Goal: Information Seeking & Learning: Learn about a topic

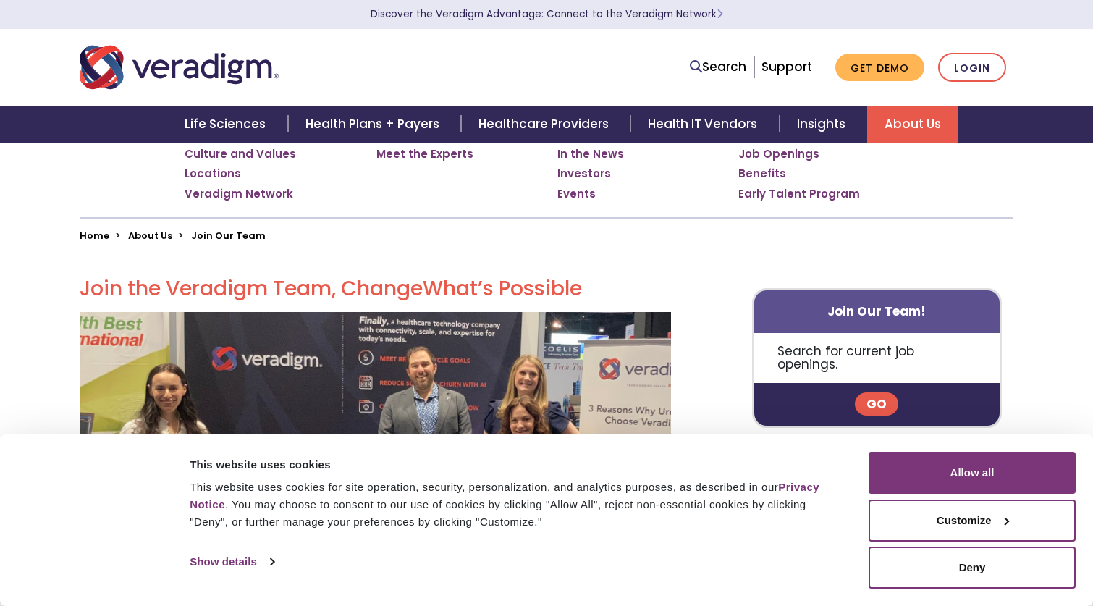
scroll to position [300, 0]
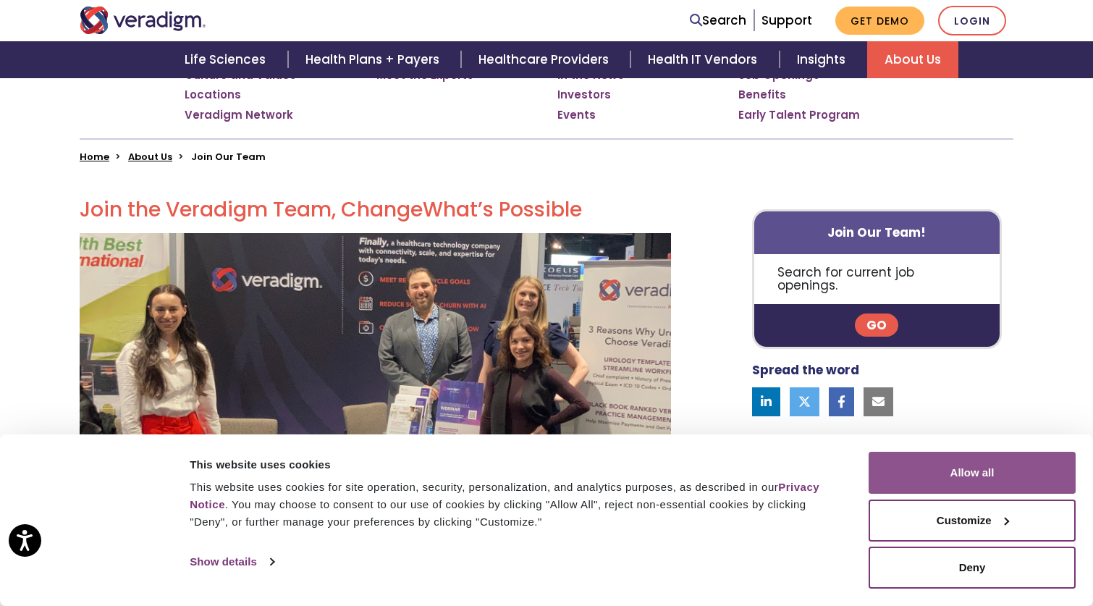
click at [991, 471] on button "Allow all" at bounding box center [972, 473] width 207 height 42
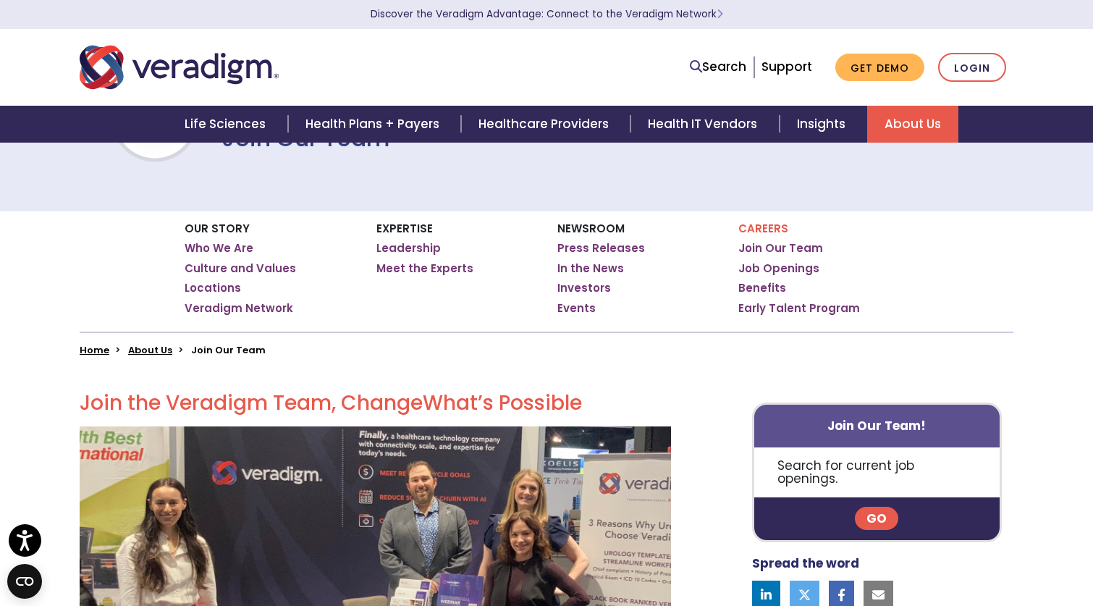
scroll to position [0, 0]
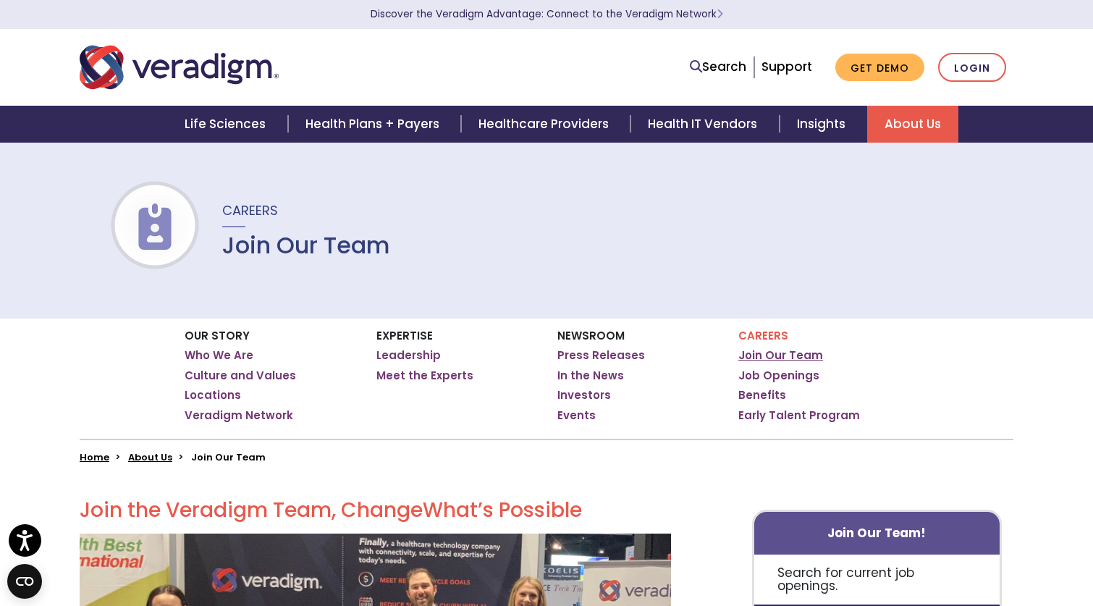
click at [772, 356] on link "Join Our Team" at bounding box center [780, 355] width 85 height 14
click at [764, 375] on link "Job Openings" at bounding box center [778, 375] width 81 height 14
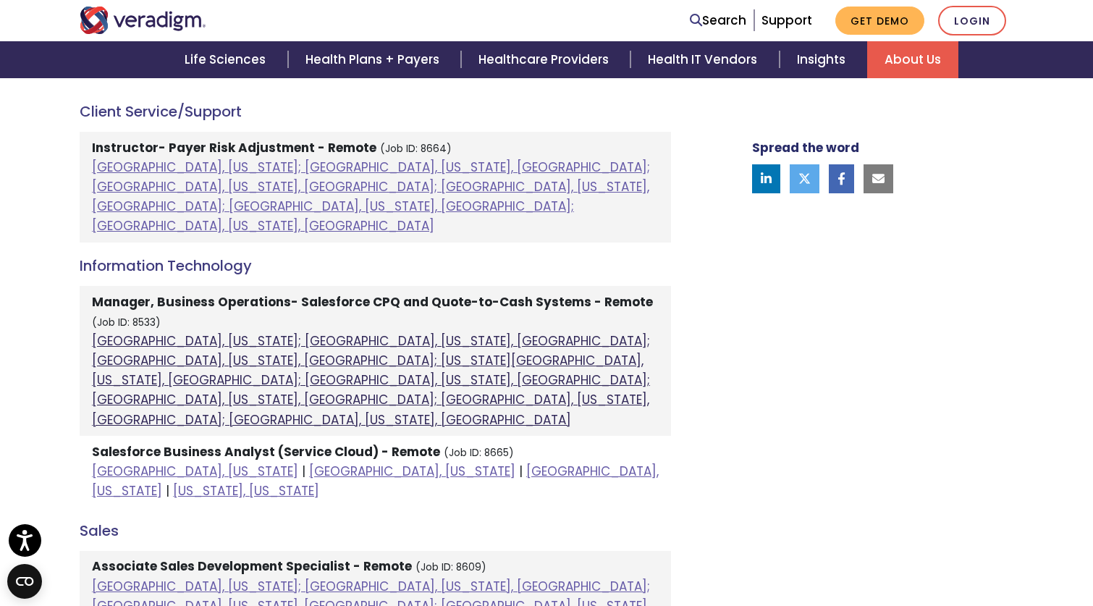
scroll to position [844, 0]
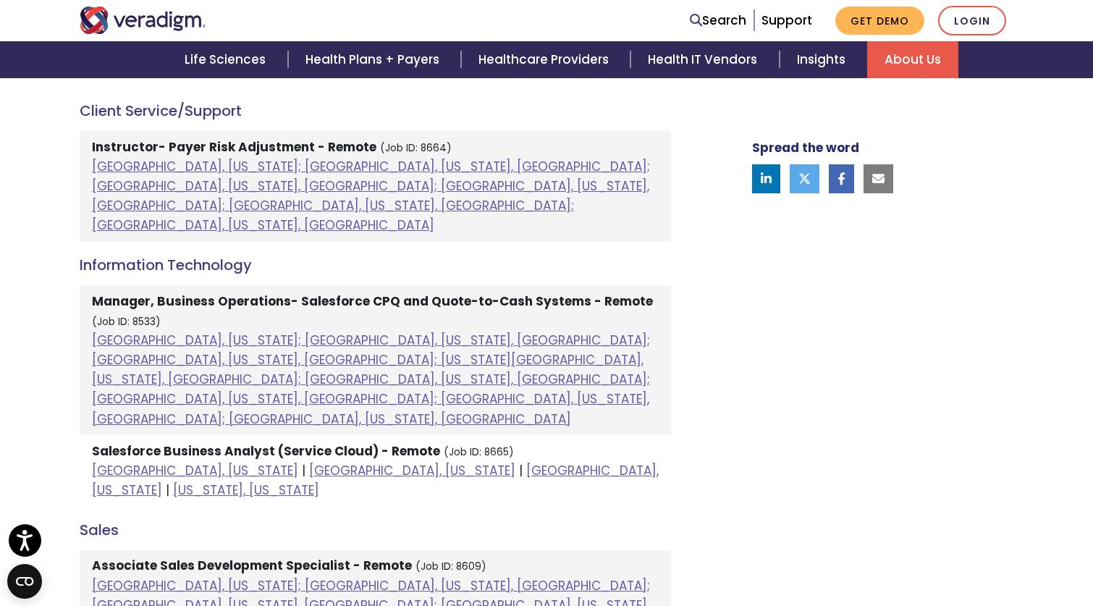
click at [882, 334] on div "Spread the word" at bounding box center [865, 447] width 319 height 1587
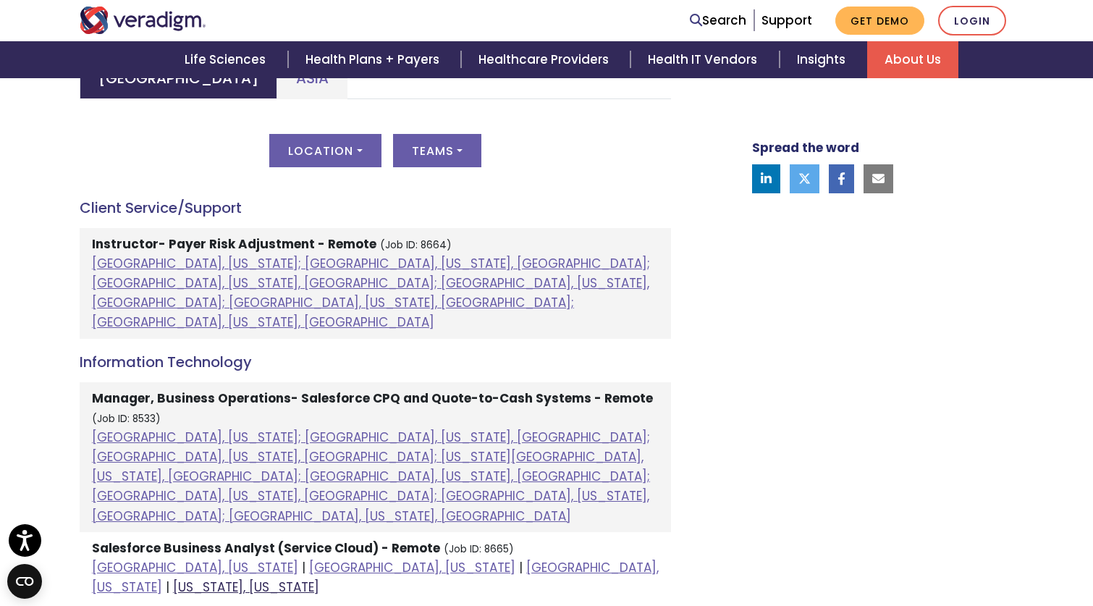
scroll to position [736, 0]
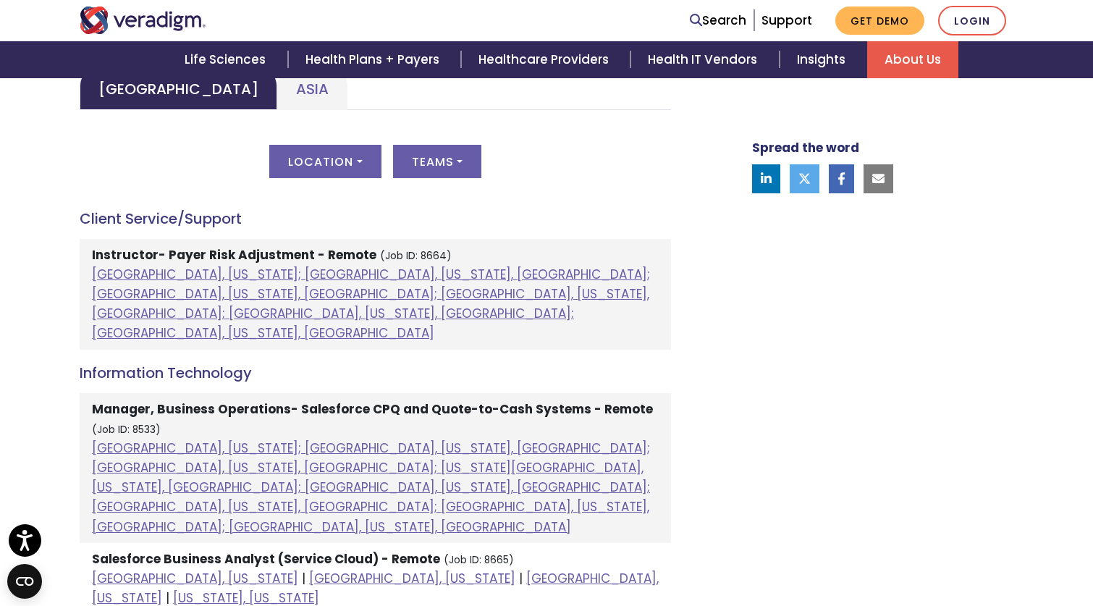
click at [140, 400] on strong "Manager, Business Operations- Salesforce CPQ and Quote-to-Cash Systems - Remote" at bounding box center [372, 408] width 561 height 17
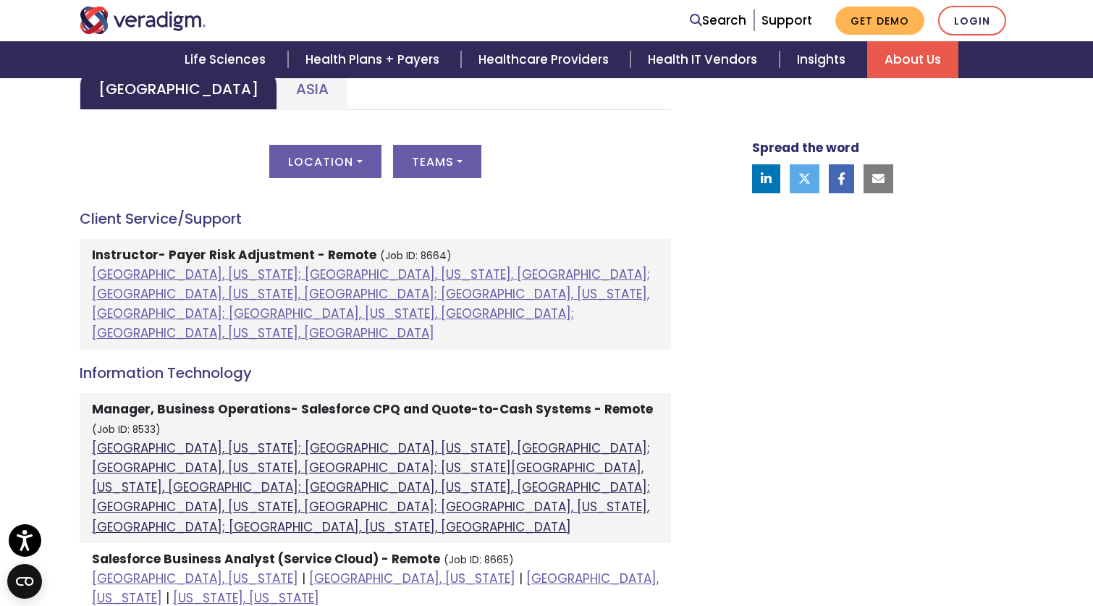
click at [118, 439] on link "[GEOGRAPHIC_DATA], [US_STATE]; [GEOGRAPHIC_DATA], [US_STATE], [GEOGRAPHIC_DATA]…" at bounding box center [371, 487] width 558 height 96
